Goal: Transaction & Acquisition: Purchase product/service

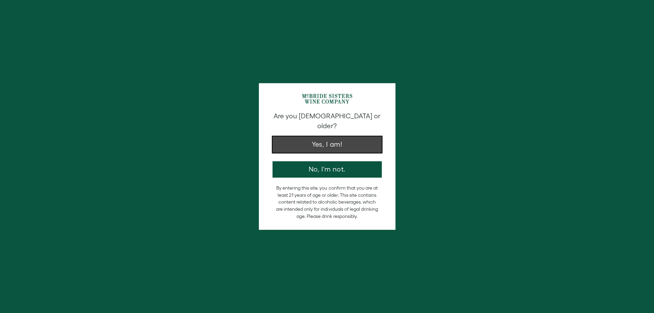
click at [327, 137] on button "Yes, I am!" at bounding box center [326, 145] width 109 height 16
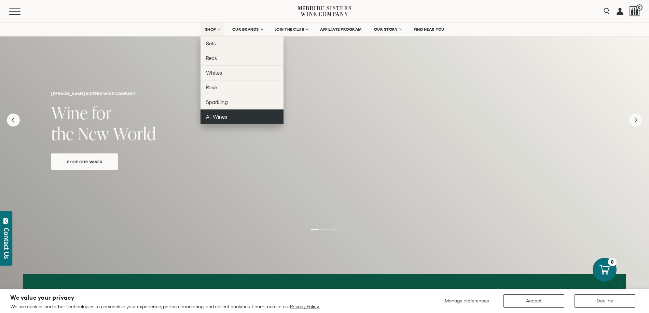
click at [215, 115] on span "All Wines" at bounding box center [216, 117] width 21 height 6
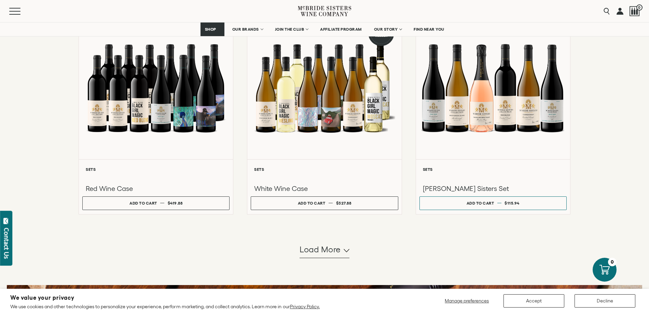
scroll to position [517, 0]
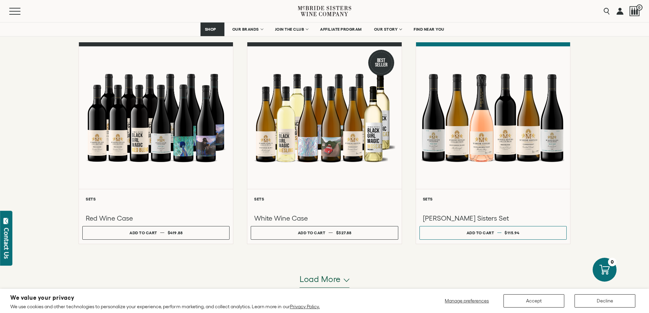
click at [331, 281] on span "Load more" at bounding box center [319, 280] width 41 height 12
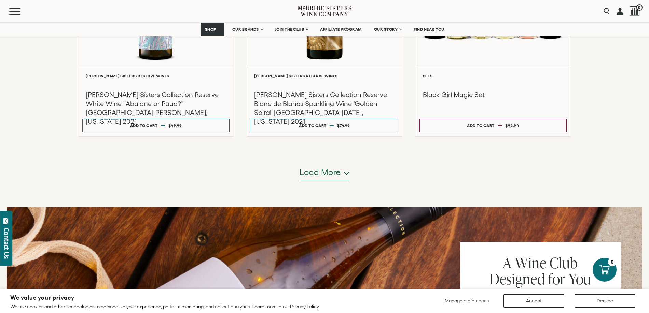
scroll to position [1263, 0]
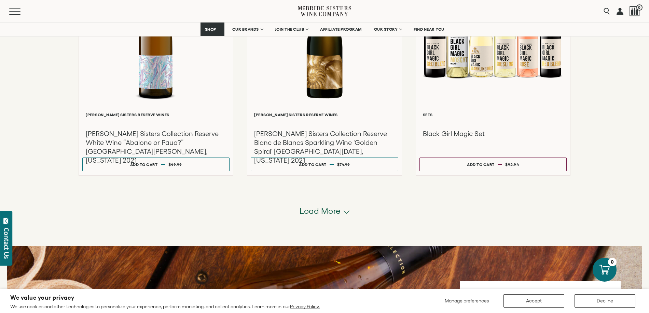
click at [332, 216] on span "Load more" at bounding box center [319, 212] width 41 height 12
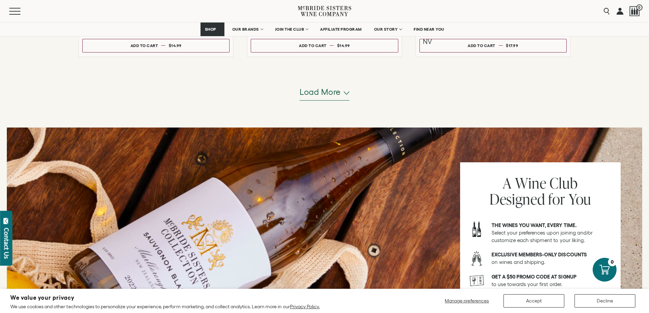
scroll to position [2067, 0]
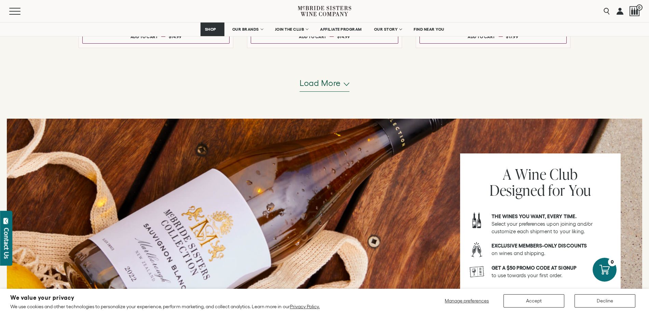
click at [321, 89] on span "Load more" at bounding box center [319, 83] width 41 height 12
